Goal: Use online tool/utility: Utilize a website feature to perform a specific function

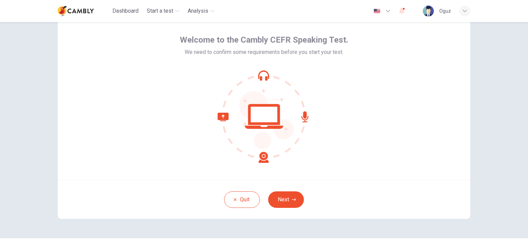
scroll to position [29, 0]
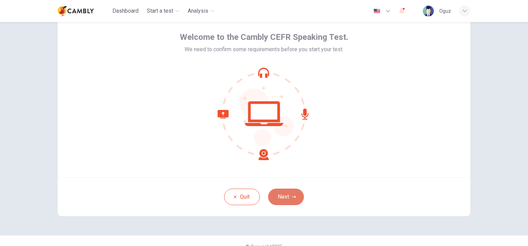
click at [278, 201] on button "Next" at bounding box center [286, 197] width 36 height 16
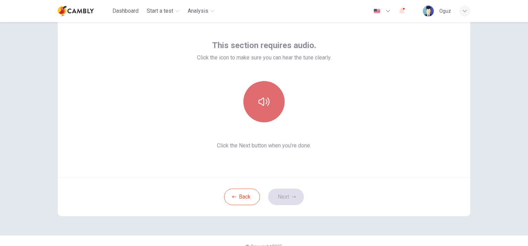
click at [265, 109] on button "button" at bounding box center [263, 101] width 41 height 41
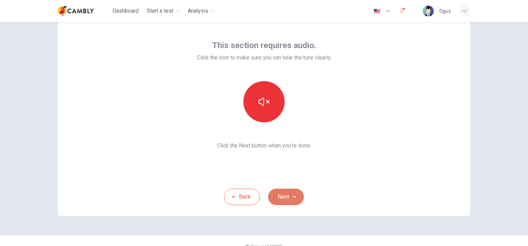
click at [285, 194] on button "Next" at bounding box center [286, 197] width 36 height 16
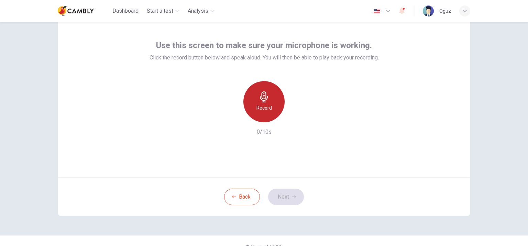
click at [261, 105] on h6 "Record" at bounding box center [263, 108] width 15 height 8
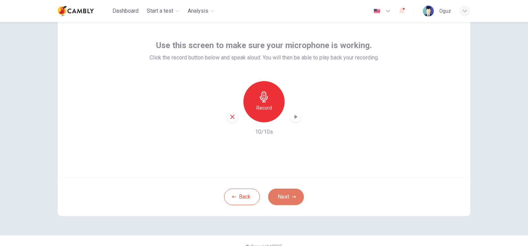
click at [285, 198] on button "Next" at bounding box center [286, 197] width 36 height 16
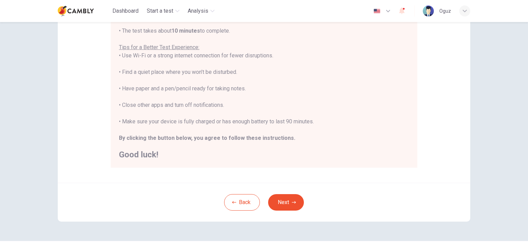
scroll to position [120, 0]
click at [292, 203] on icon "button" at bounding box center [294, 202] width 4 height 4
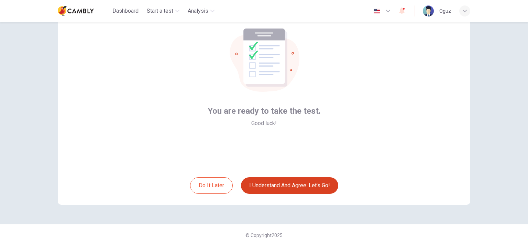
scroll to position [40, 0]
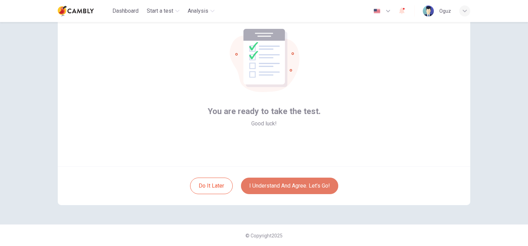
click at [286, 189] on button "I understand and agree. Let’s go!" at bounding box center [289, 186] width 97 height 16
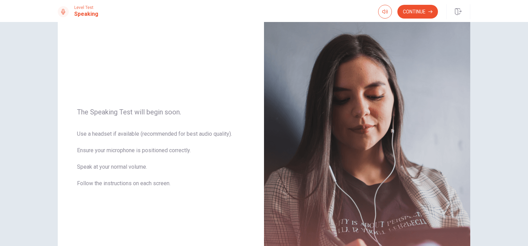
scroll to position [36, 0]
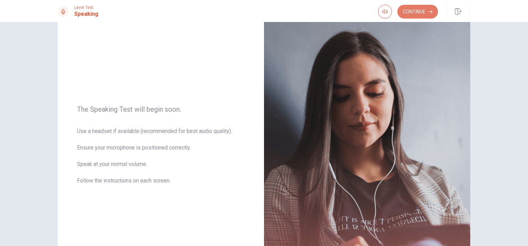
click at [421, 13] on button "Continue" at bounding box center [417, 12] width 41 height 14
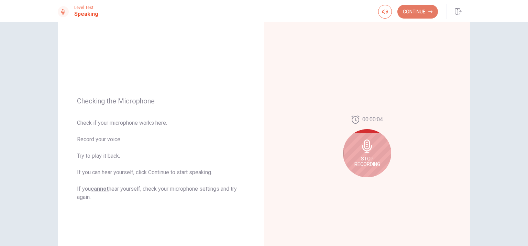
click at [412, 17] on button "Continue" at bounding box center [417, 12] width 41 height 14
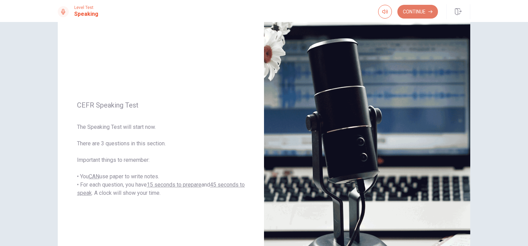
click at [411, 13] on button "Continue" at bounding box center [417, 12] width 41 height 14
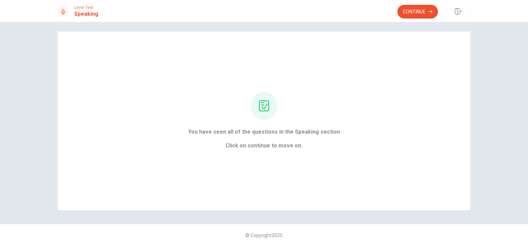
scroll to position [4, 0]
click at [418, 12] on button "Continue" at bounding box center [417, 12] width 41 height 14
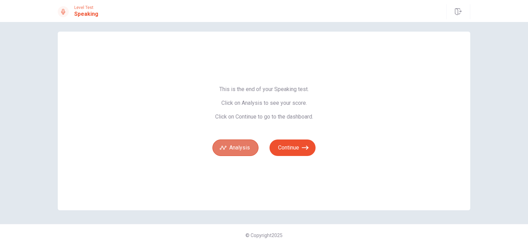
click at [241, 150] on button "Analysis" at bounding box center [235, 148] width 46 height 16
